Goal: Task Accomplishment & Management: Manage account settings

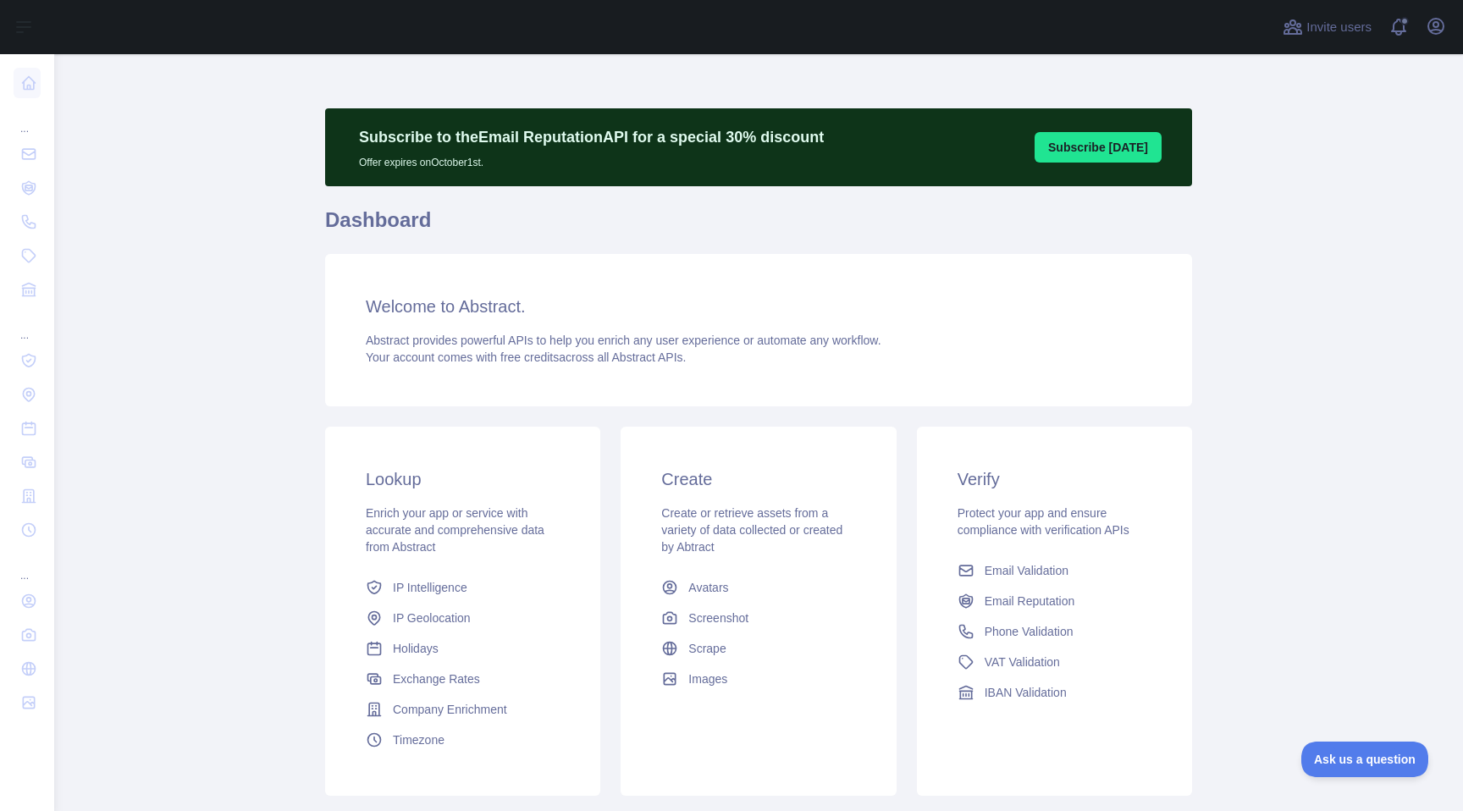
click at [1453, 31] on div "Invite users View notifications Open user menu" at bounding box center [758, 27] width 1409 height 54
click at [1450, 31] on div "Invite users View notifications Open user menu" at bounding box center [758, 27] width 1409 height 54
click at [1436, 28] on icon "button" at bounding box center [1436, 26] width 20 height 20
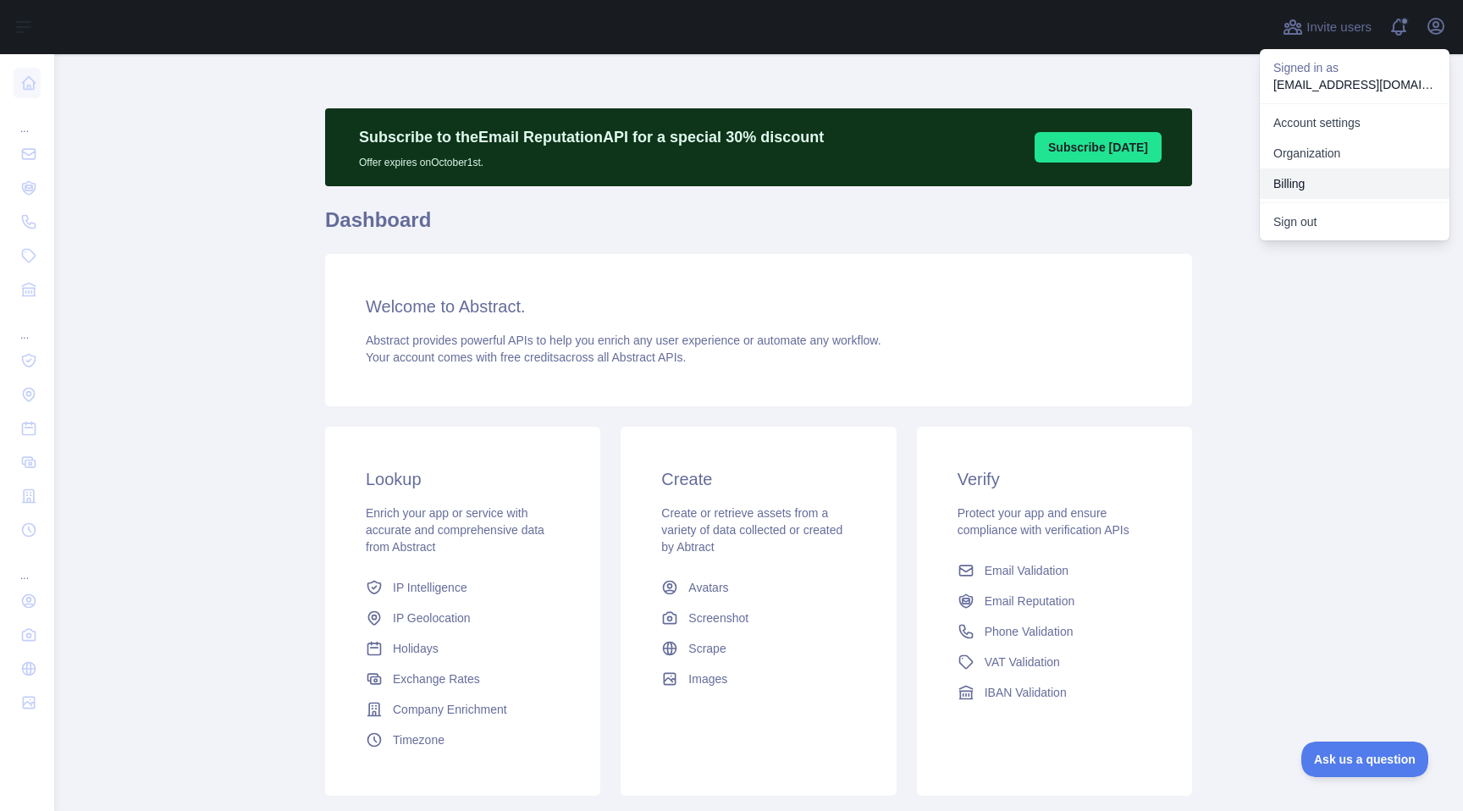
click at [1354, 192] on button "Billing" at bounding box center [1355, 183] width 190 height 30
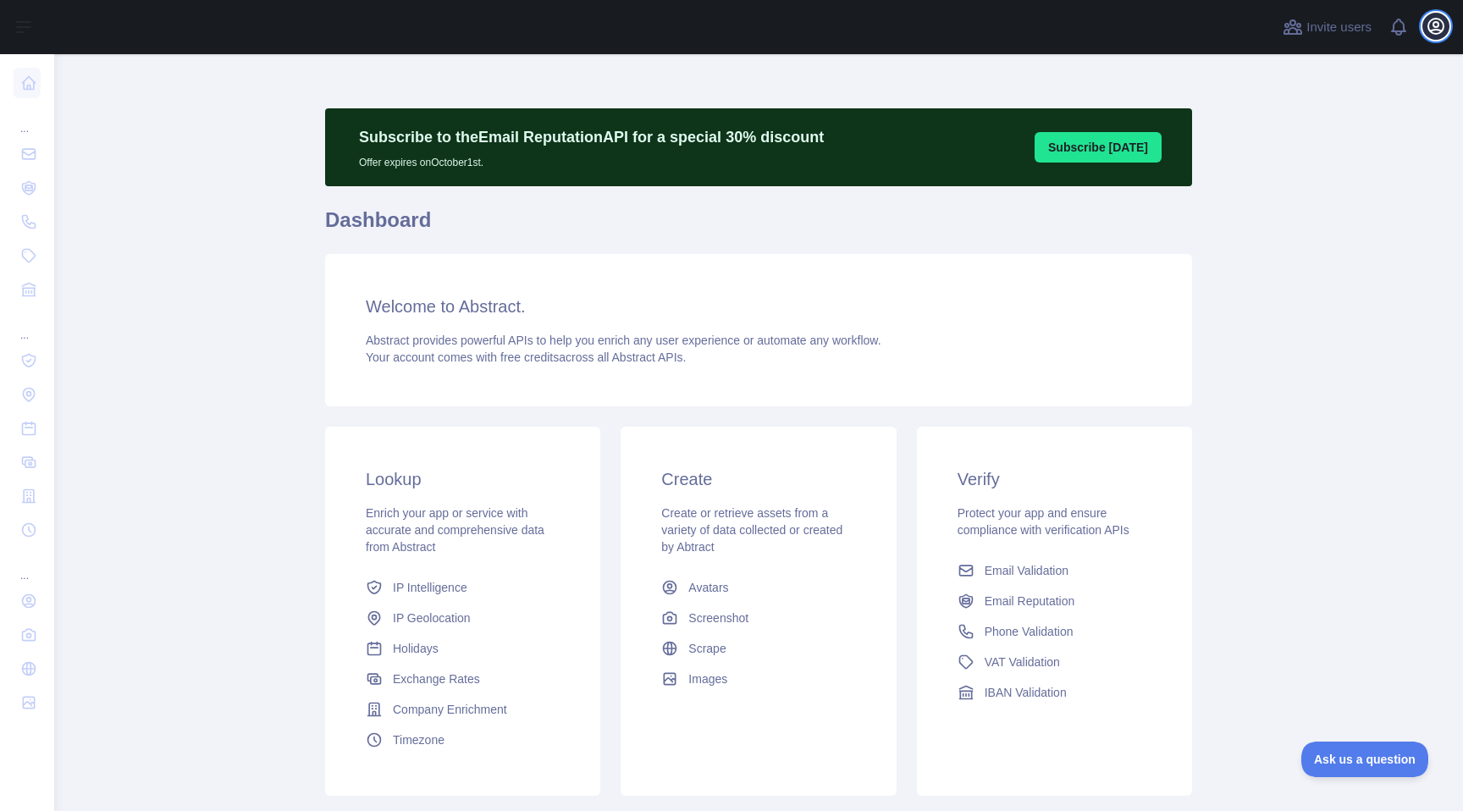
click at [1439, 22] on icon "button" at bounding box center [1436, 26] width 20 height 20
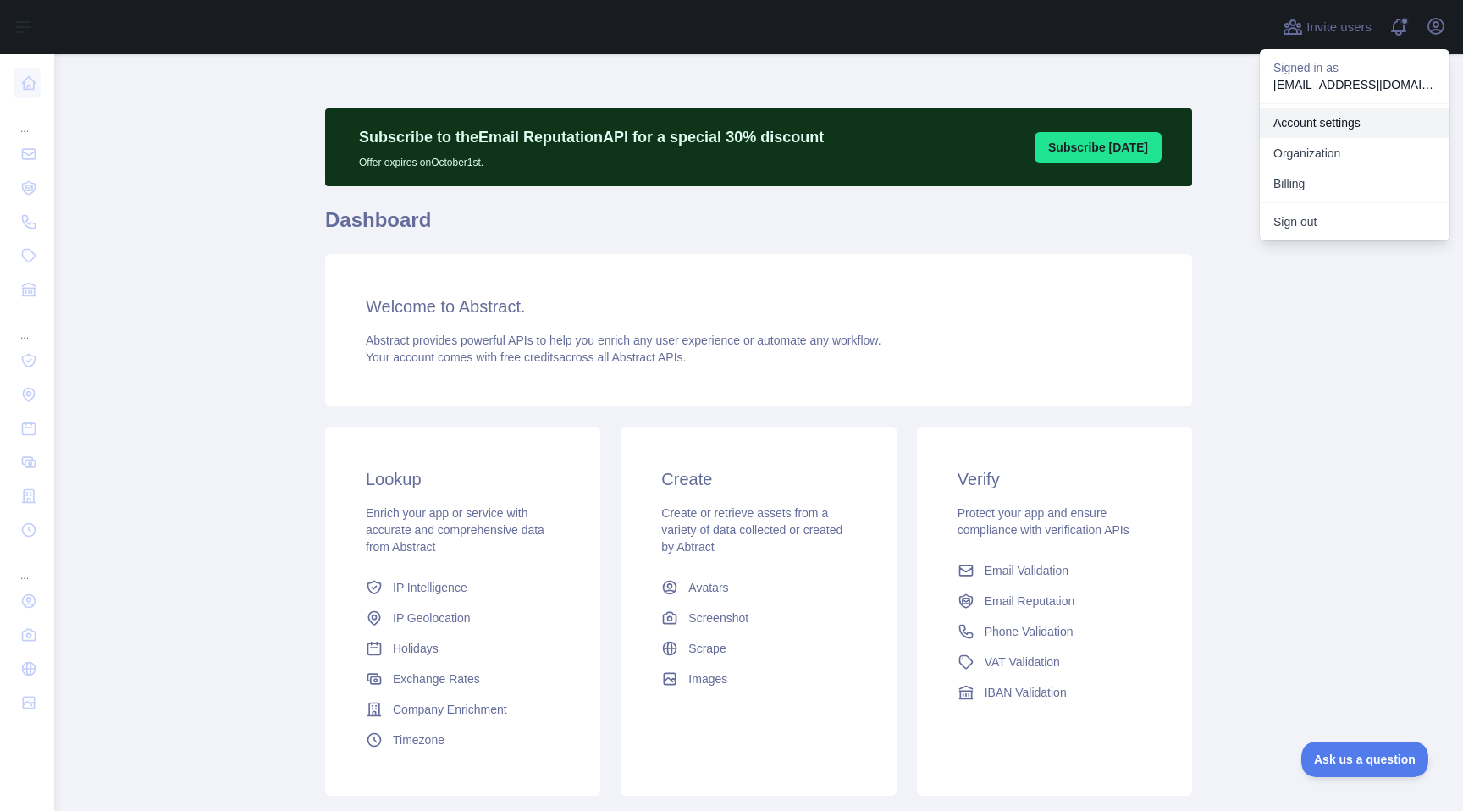
click at [1344, 147] on link "Organization" at bounding box center [1355, 153] width 190 height 30
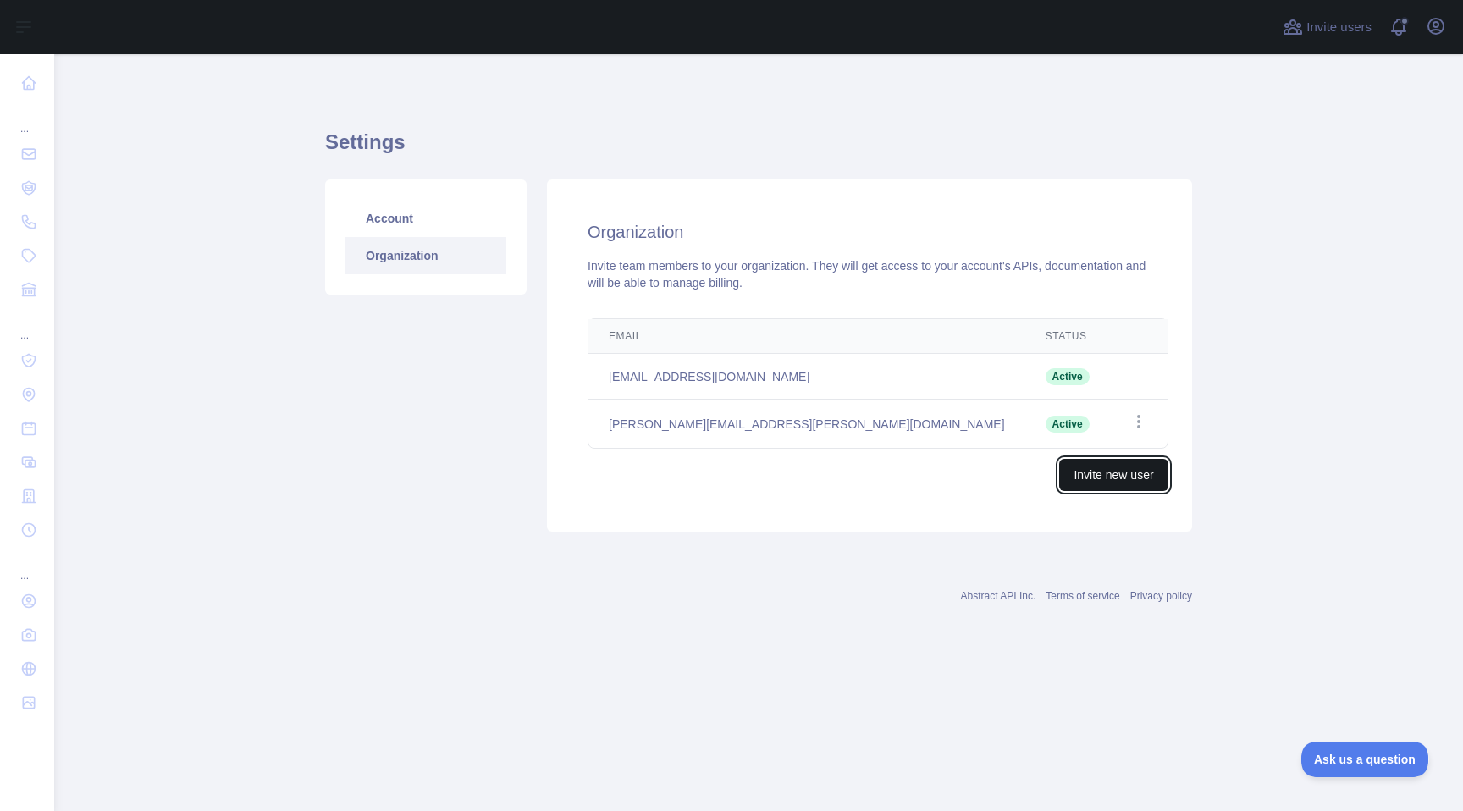
click at [1093, 479] on button "Invite new user" at bounding box center [1113, 475] width 108 height 32
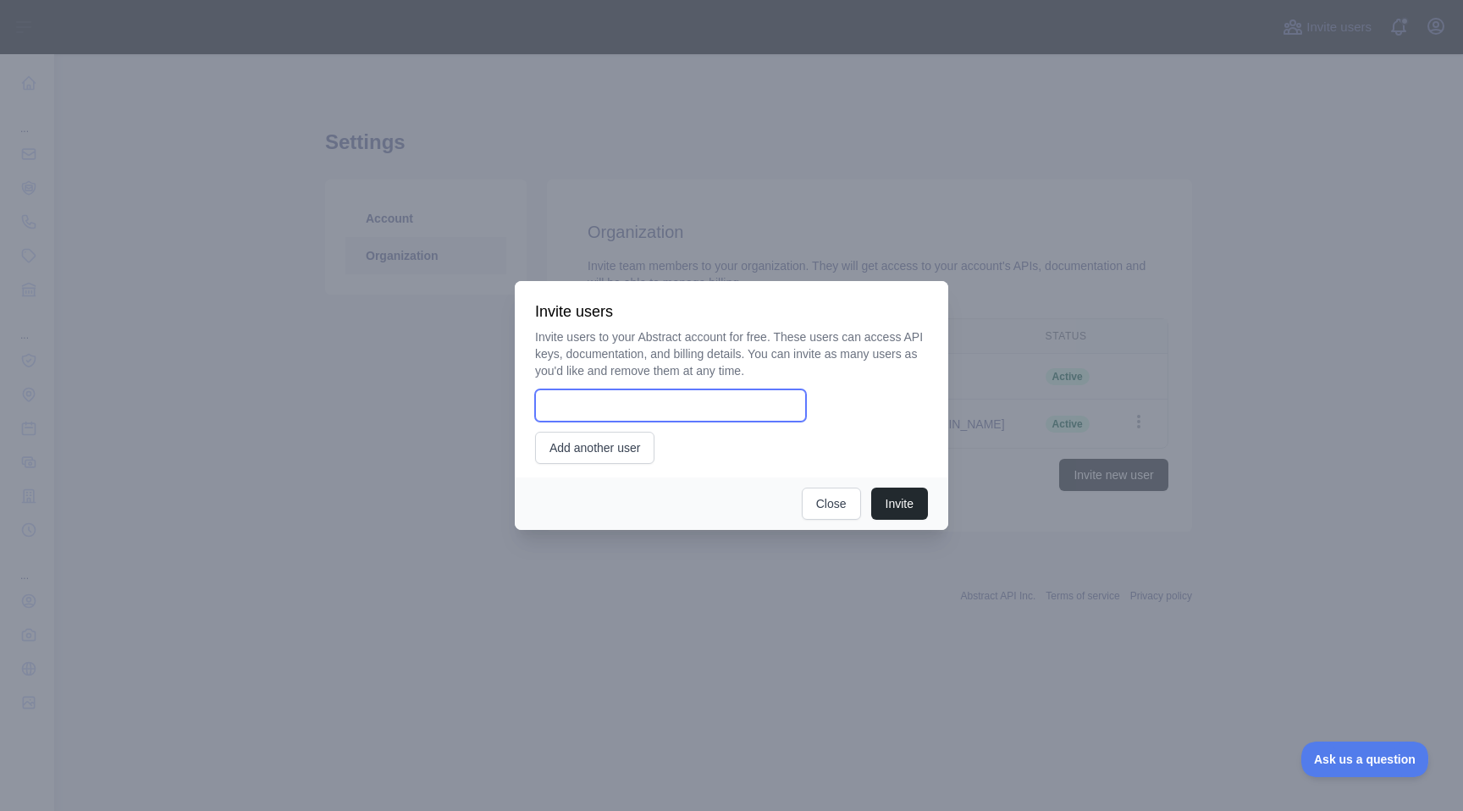
click at [603, 417] on input "email" at bounding box center [670, 405] width 271 height 32
click at [865, 342] on p "Invite users to your Abstract account for free. These users can access API keys…" at bounding box center [731, 354] width 393 height 51
click at [721, 427] on div "Invite users to your Abstract account for free. These users can access API keys…" at bounding box center [731, 396] width 393 height 135
click at [701, 397] on input "email" at bounding box center [670, 405] width 271 height 32
paste input "**********"
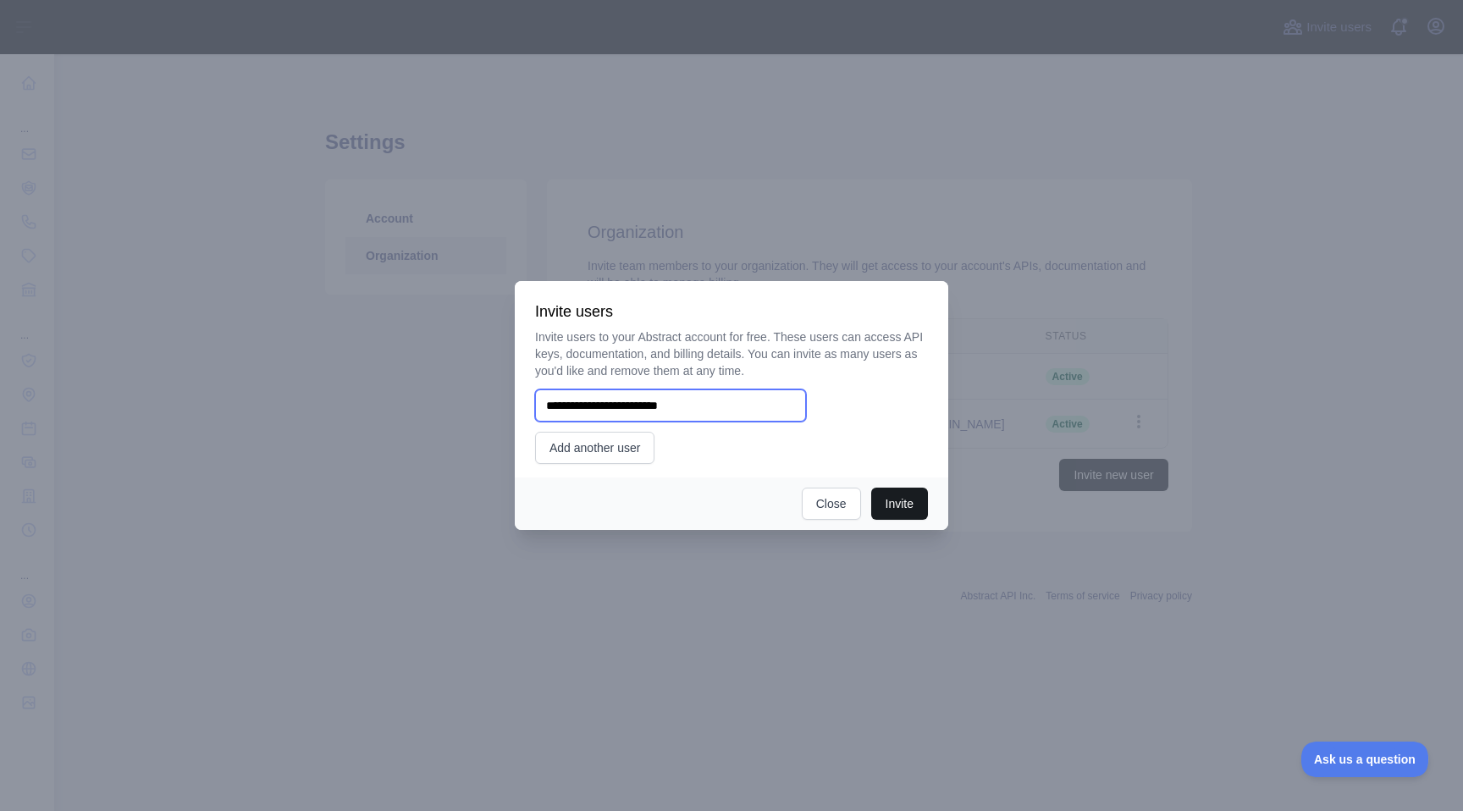
type input "**********"
click at [882, 496] on button "Invite" at bounding box center [899, 504] width 57 height 32
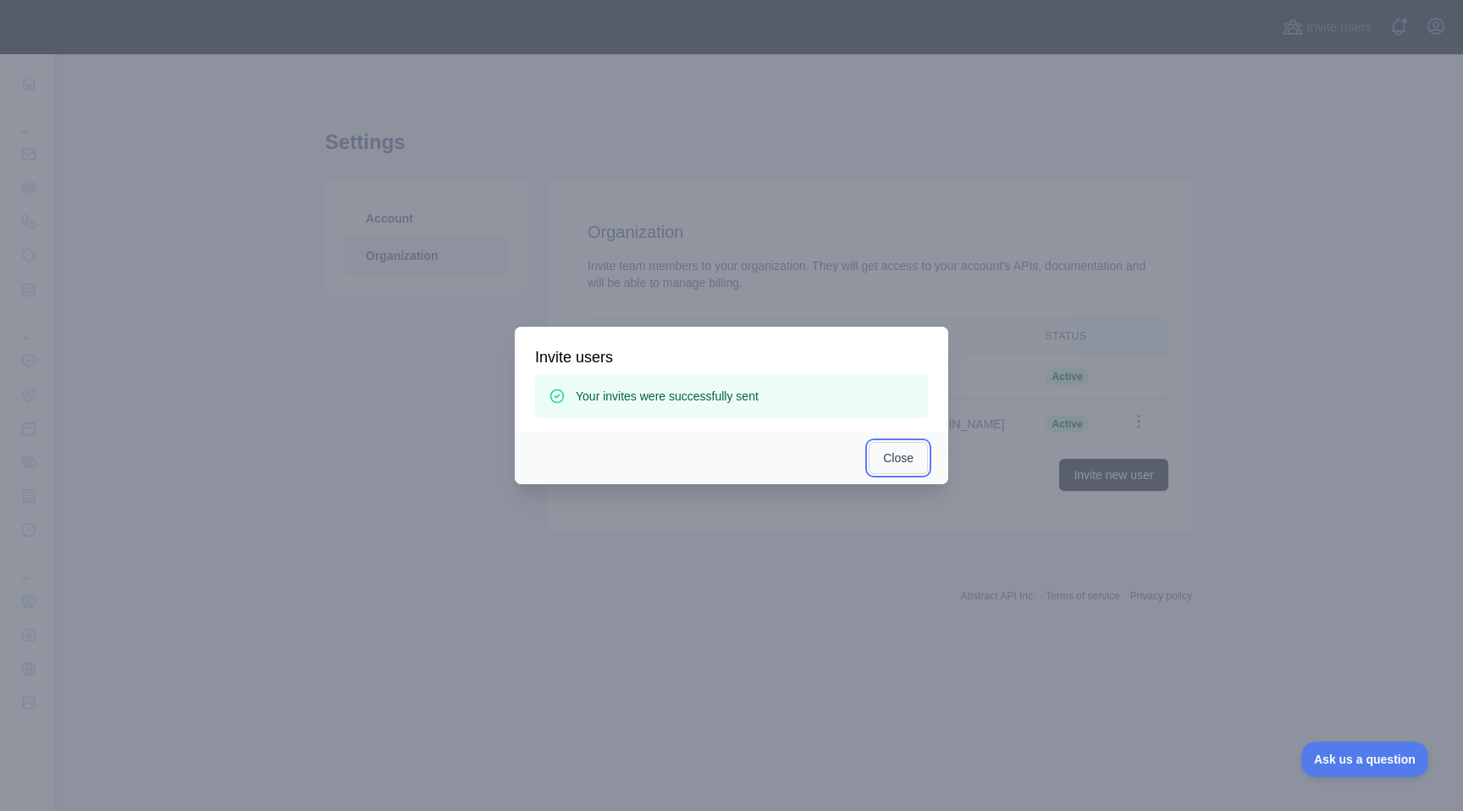
click at [890, 454] on button "Close" at bounding box center [898, 458] width 59 height 32
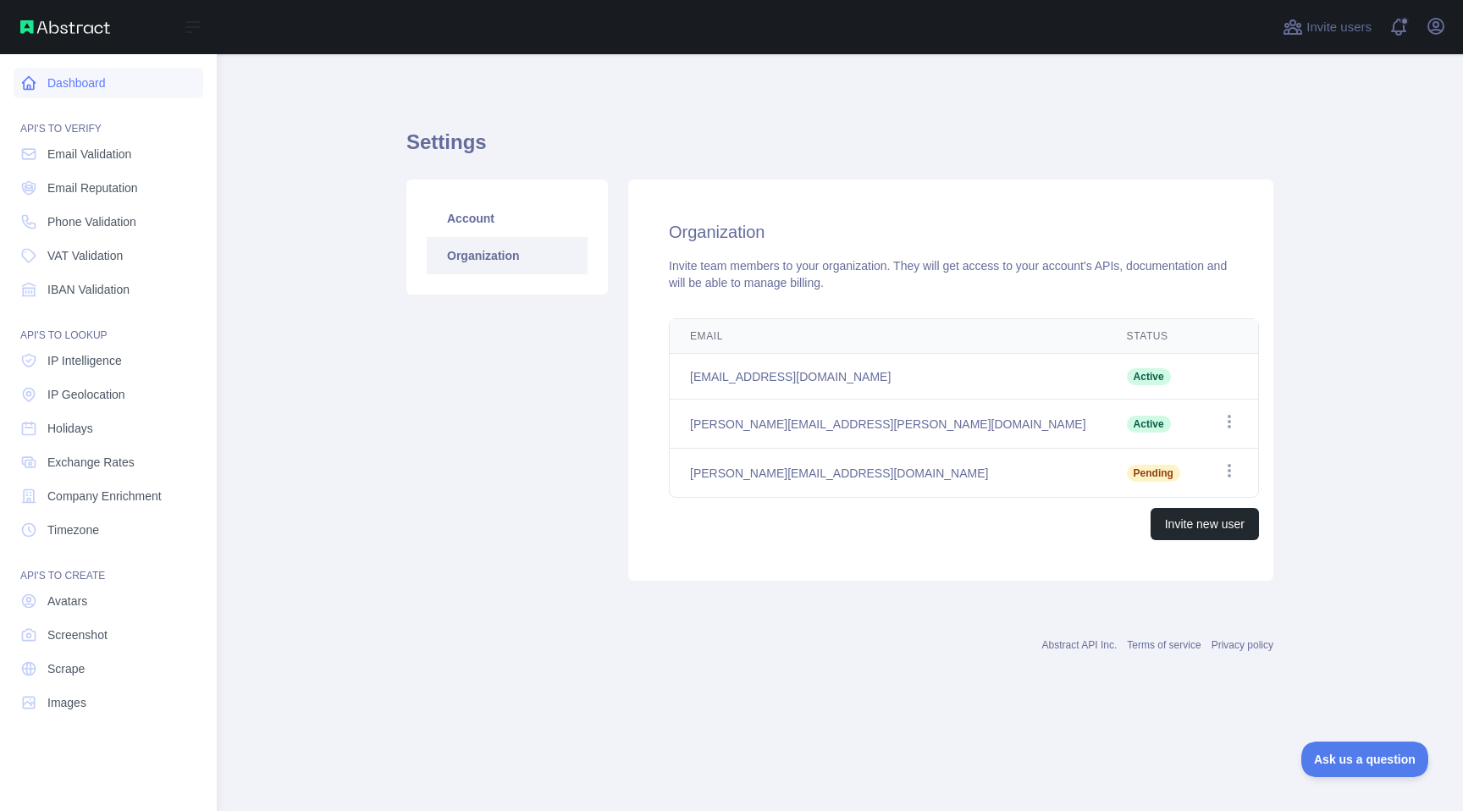
click at [36, 79] on icon at bounding box center [28, 83] width 17 height 17
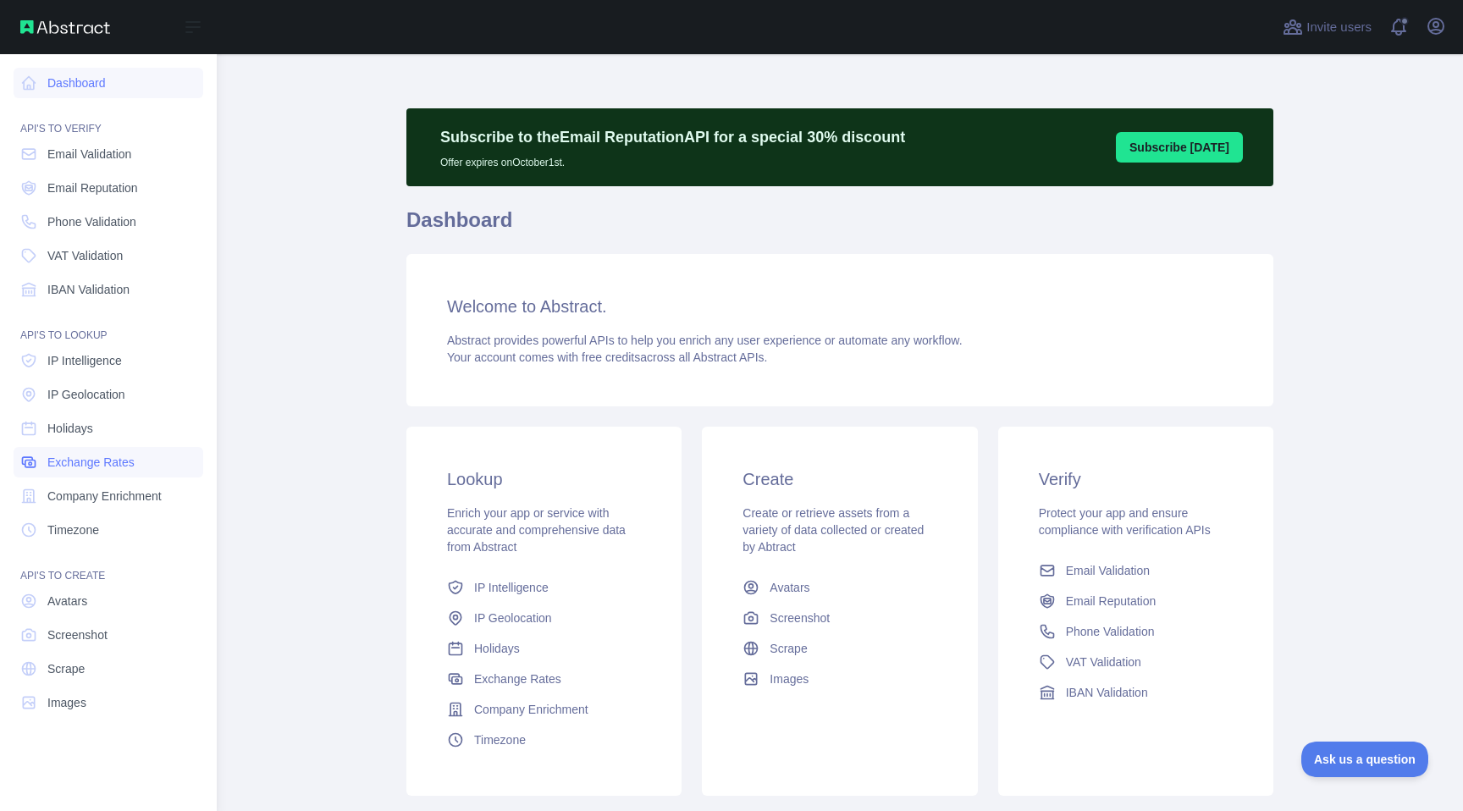
click at [113, 472] on link "Exchange Rates" at bounding box center [109, 462] width 190 height 30
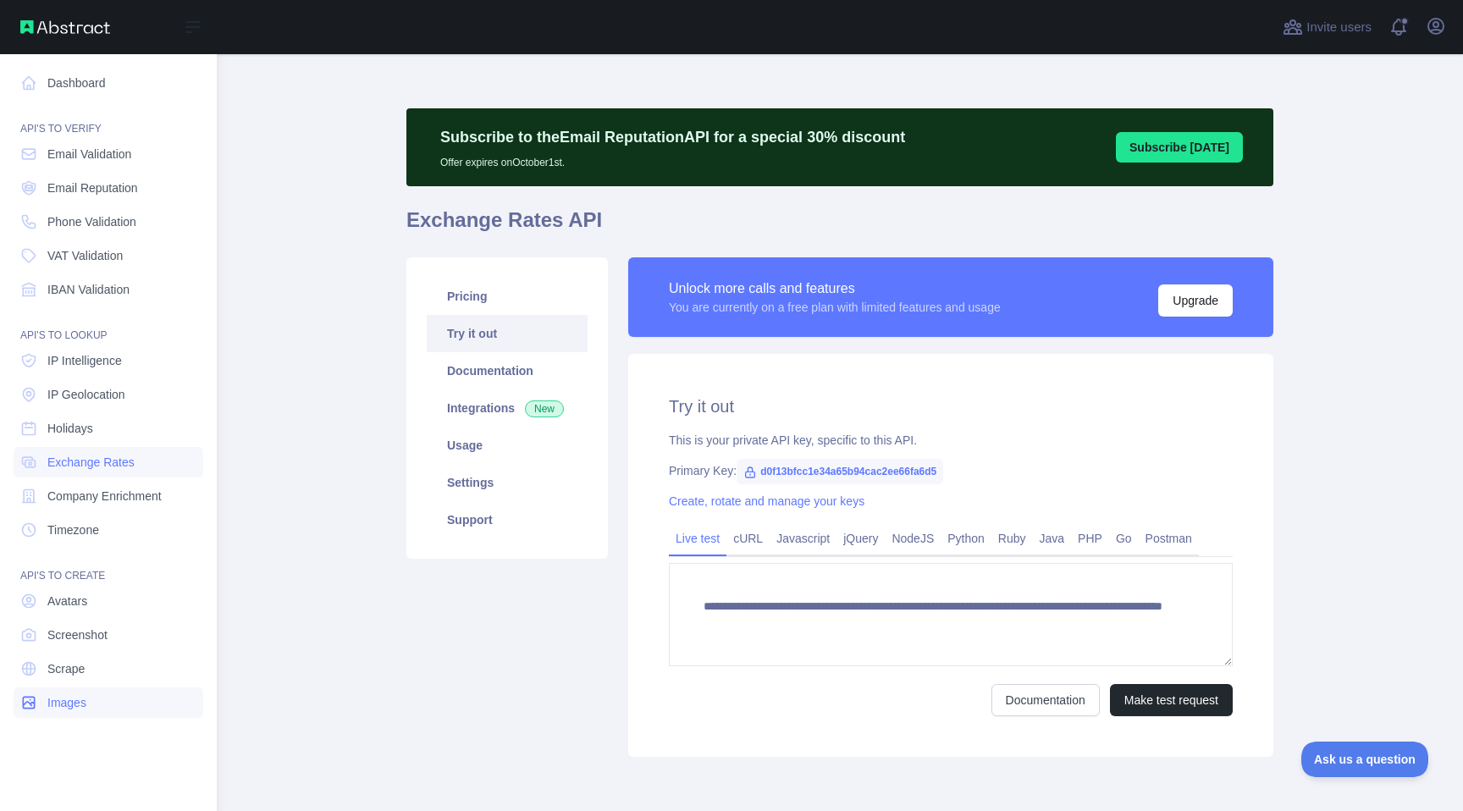
click at [85, 688] on link "Images" at bounding box center [109, 703] width 190 height 30
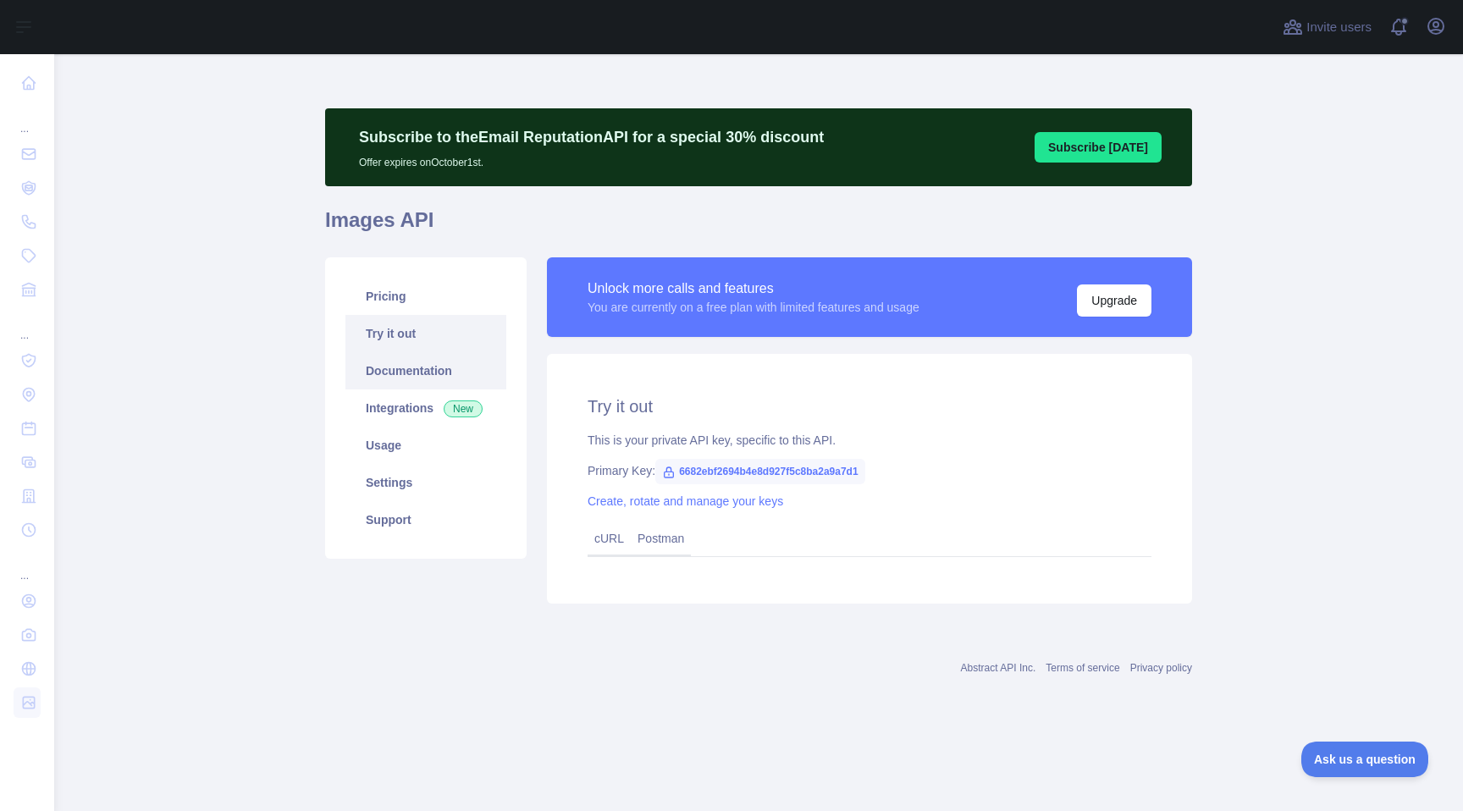
click at [425, 373] on link "Documentation" at bounding box center [425, 370] width 161 height 37
